Goal: Book appointment/travel/reservation

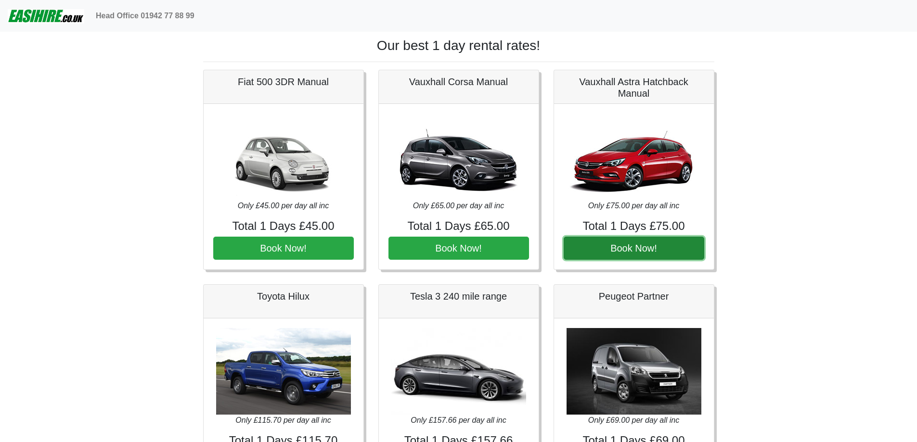
click at [630, 245] on button "Book Now!" at bounding box center [634, 248] width 141 height 23
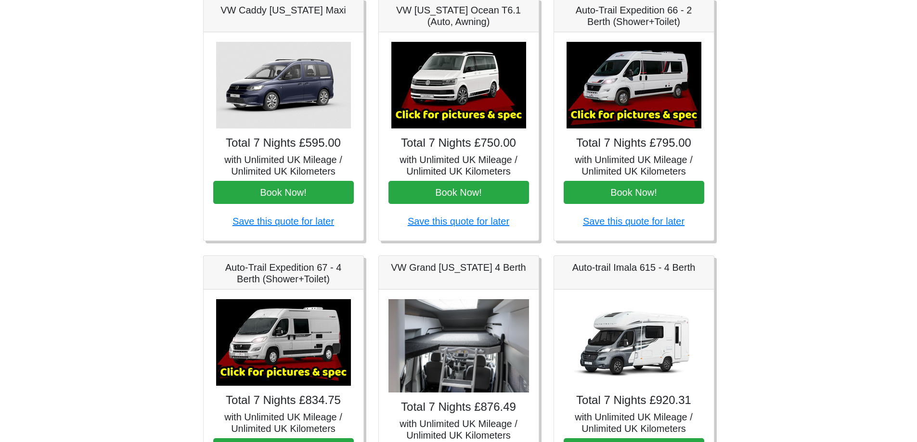
scroll to position [241, 0]
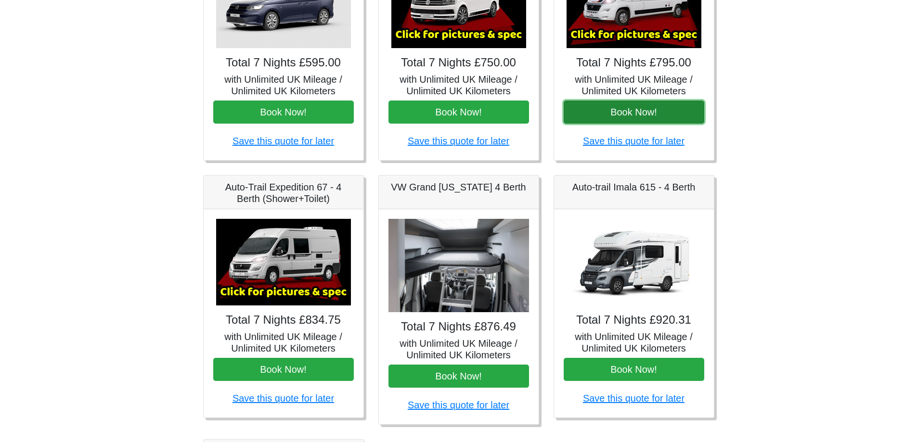
click at [595, 117] on button "Book Now!" at bounding box center [634, 112] width 141 height 23
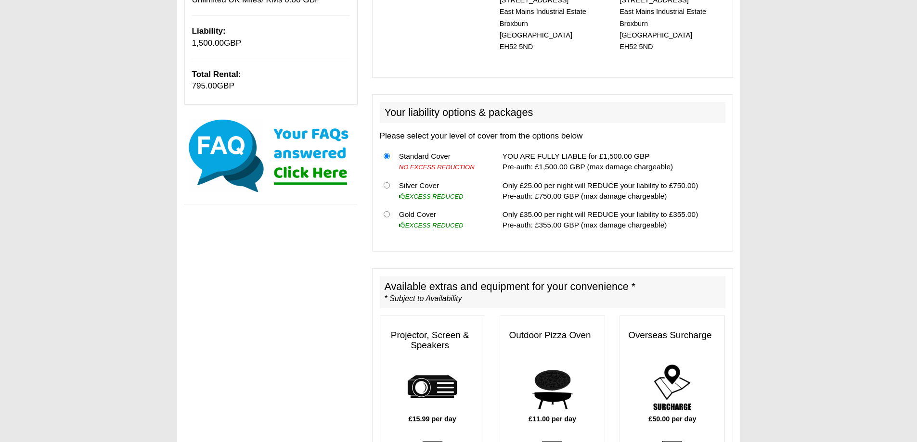
scroll to position [321, 0]
